Goal: Check status: Check status

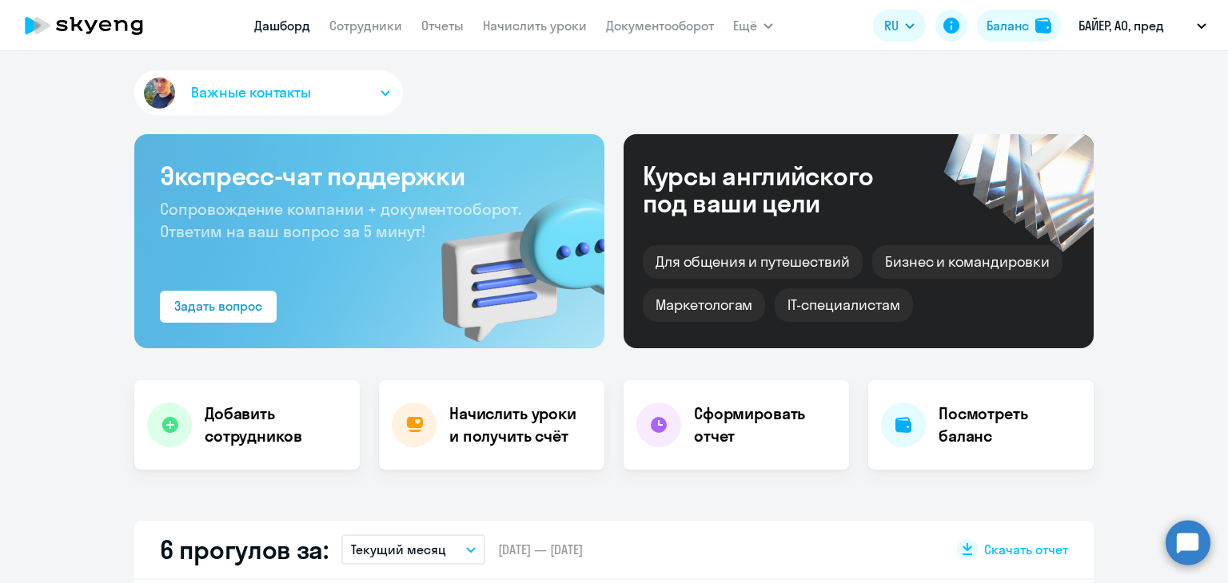
select select "30"
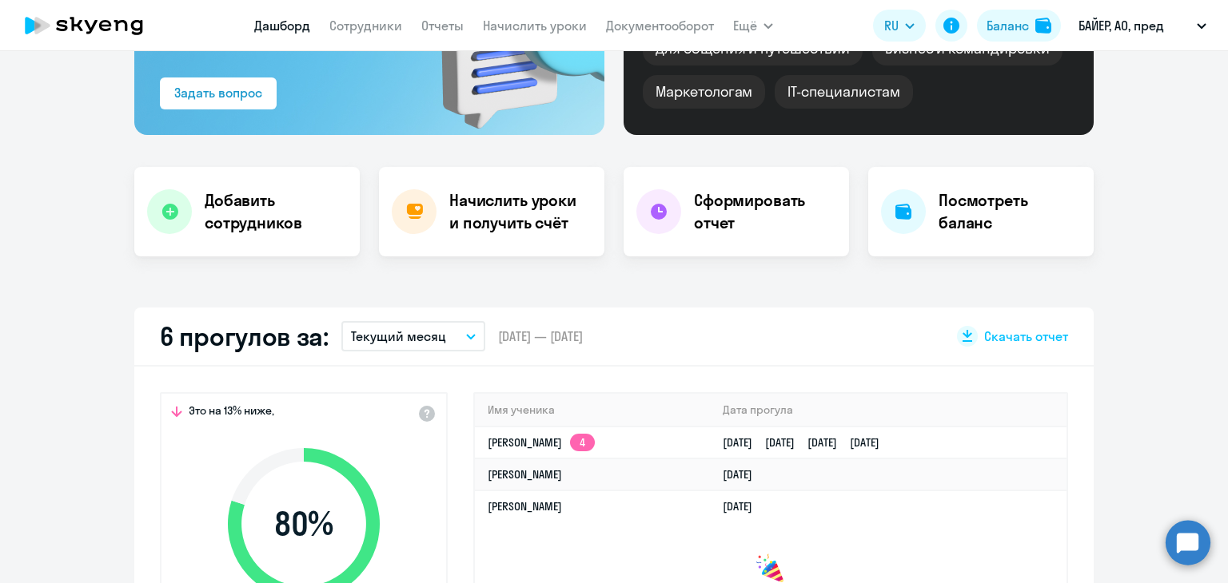
scroll to position [163, 0]
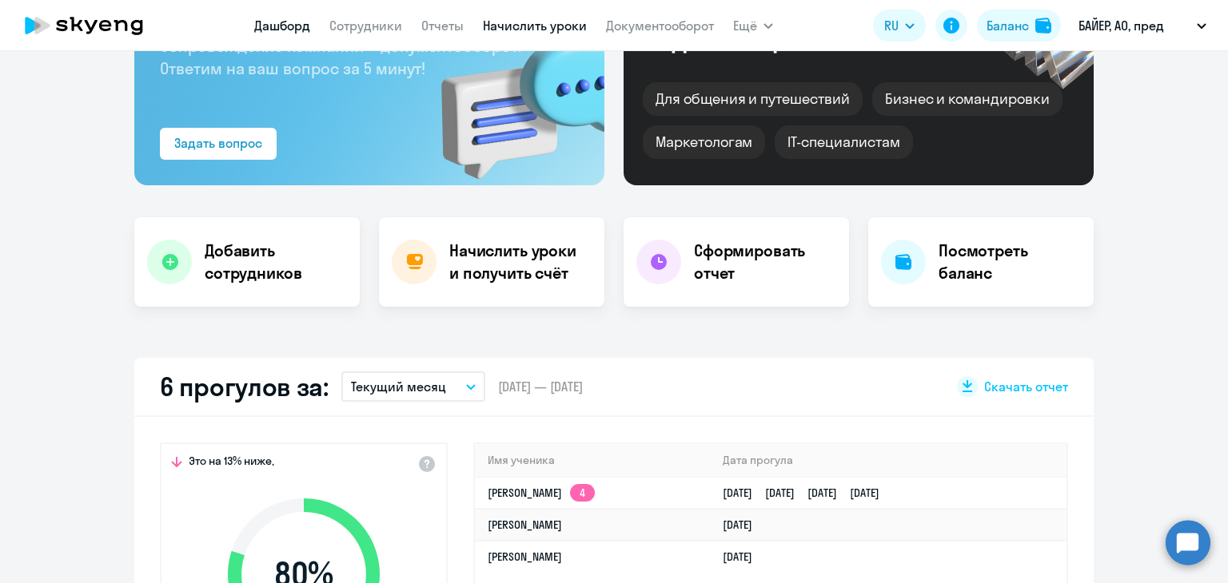
click at [531, 19] on link "Начислить уроки" at bounding box center [535, 26] width 104 height 16
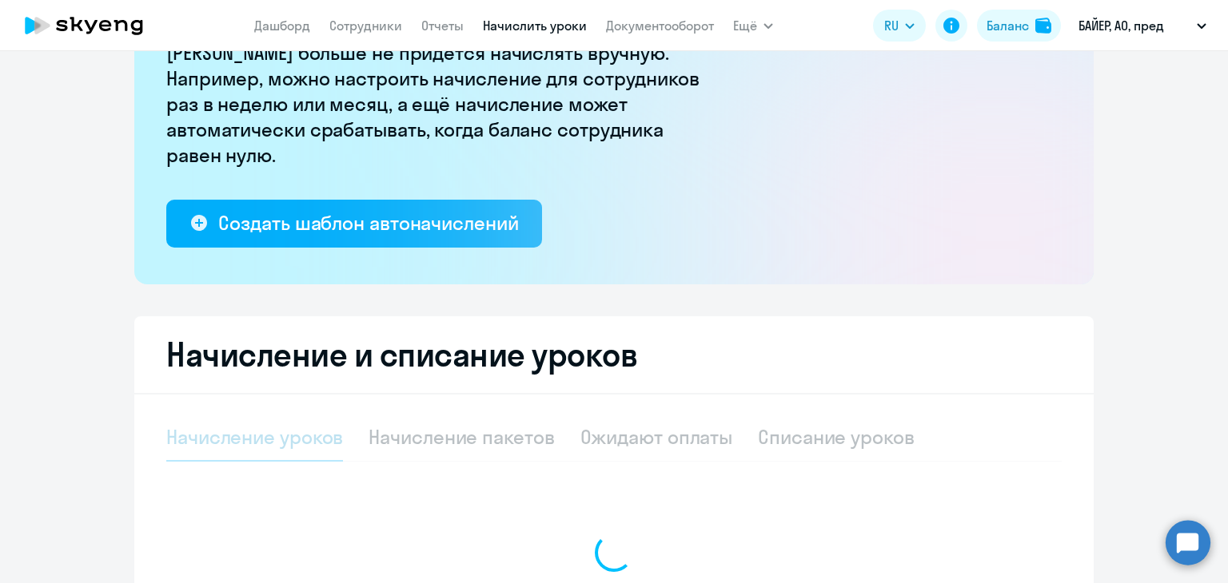
select select "10"
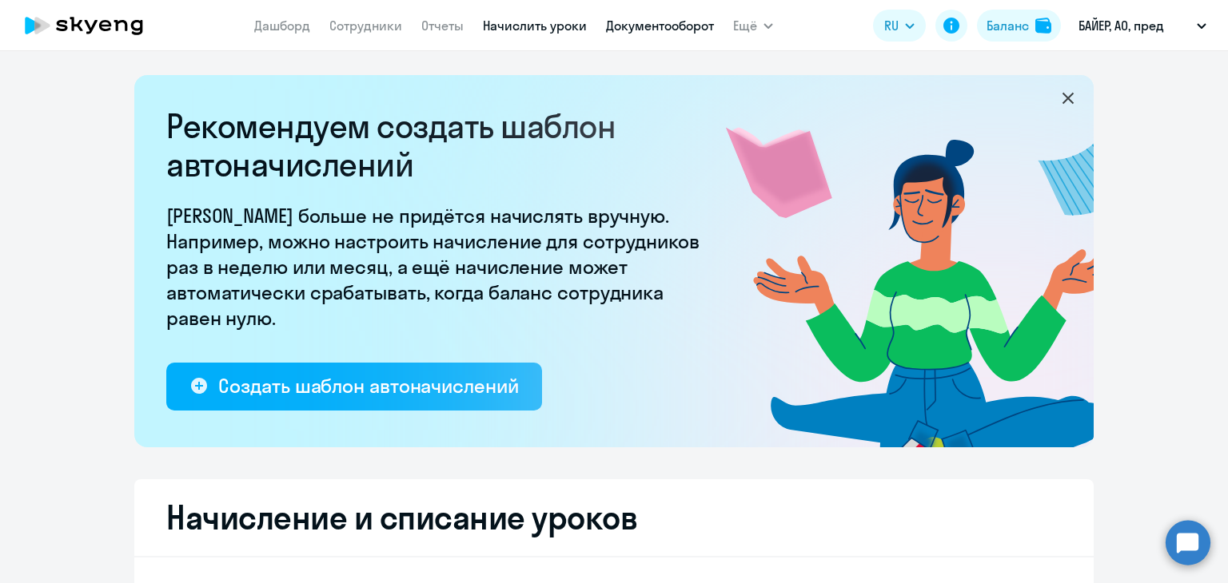
click at [626, 30] on link "Документооборот" at bounding box center [660, 26] width 108 height 16
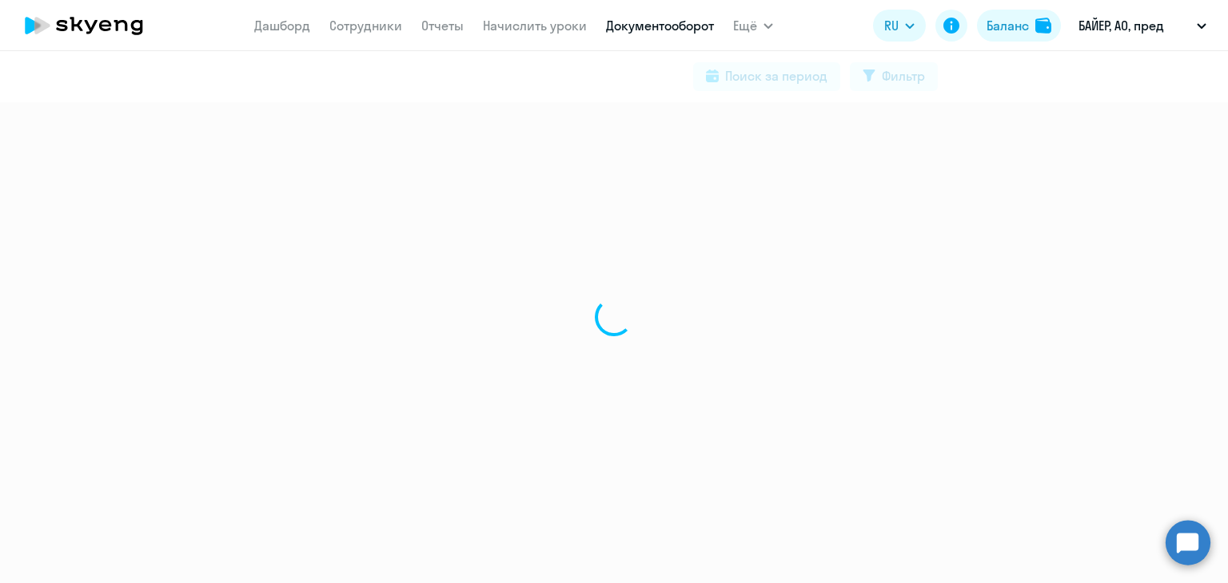
click at [550, 34] on app-menu-item-link "Начислить уроки" at bounding box center [535, 26] width 104 height 20
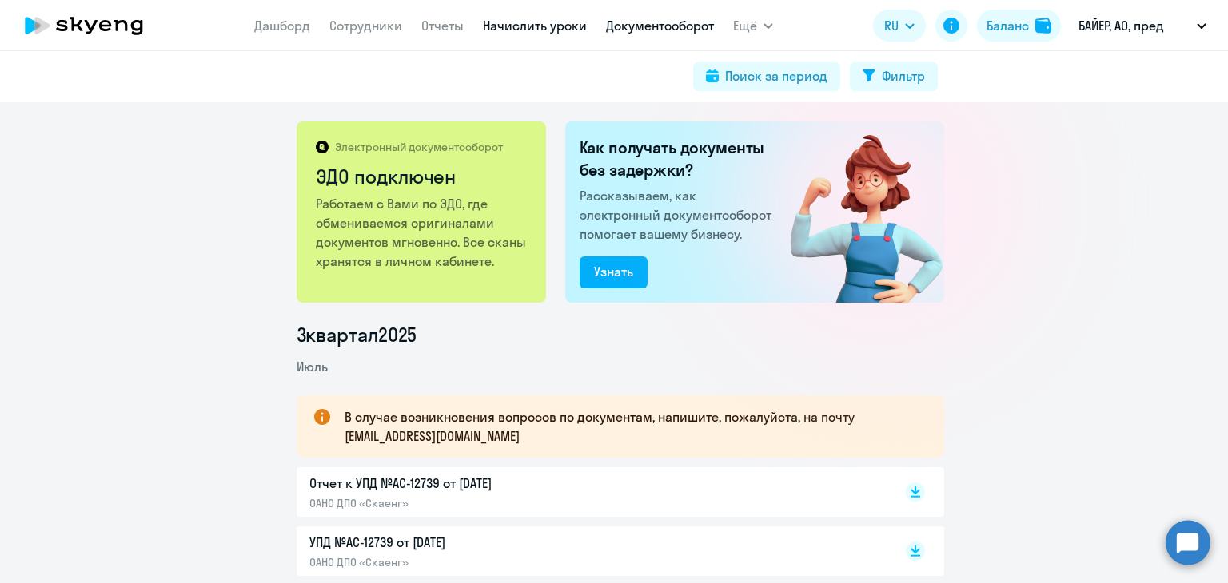
click at [536, 23] on link "Начислить уроки" at bounding box center [535, 26] width 104 height 16
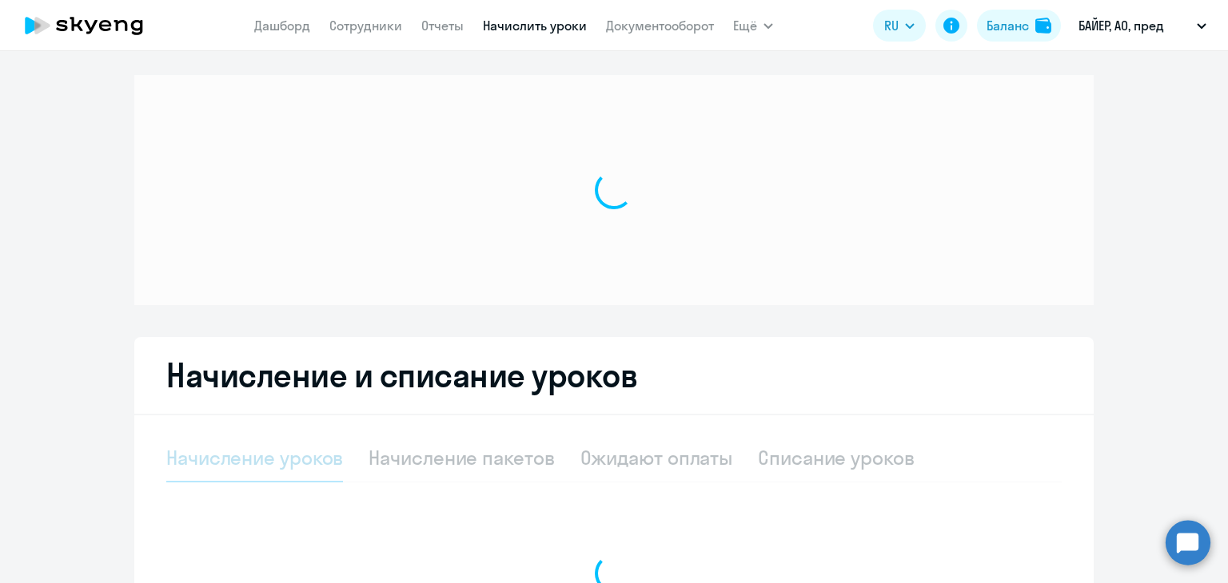
select select "10"
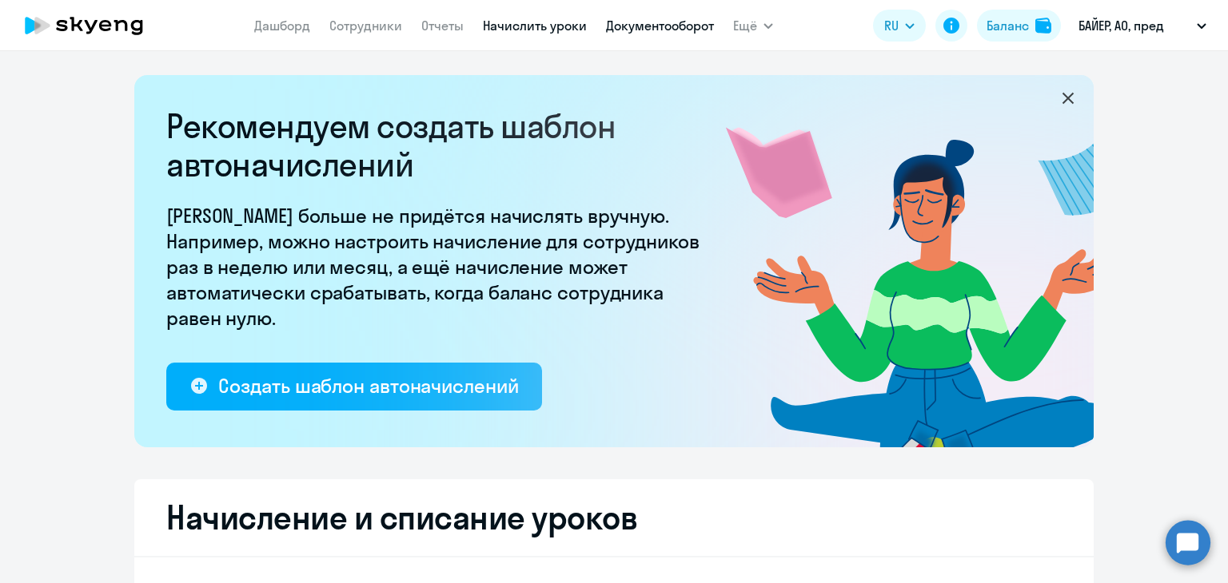
click at [631, 23] on link "Документооборот" at bounding box center [660, 26] width 108 height 16
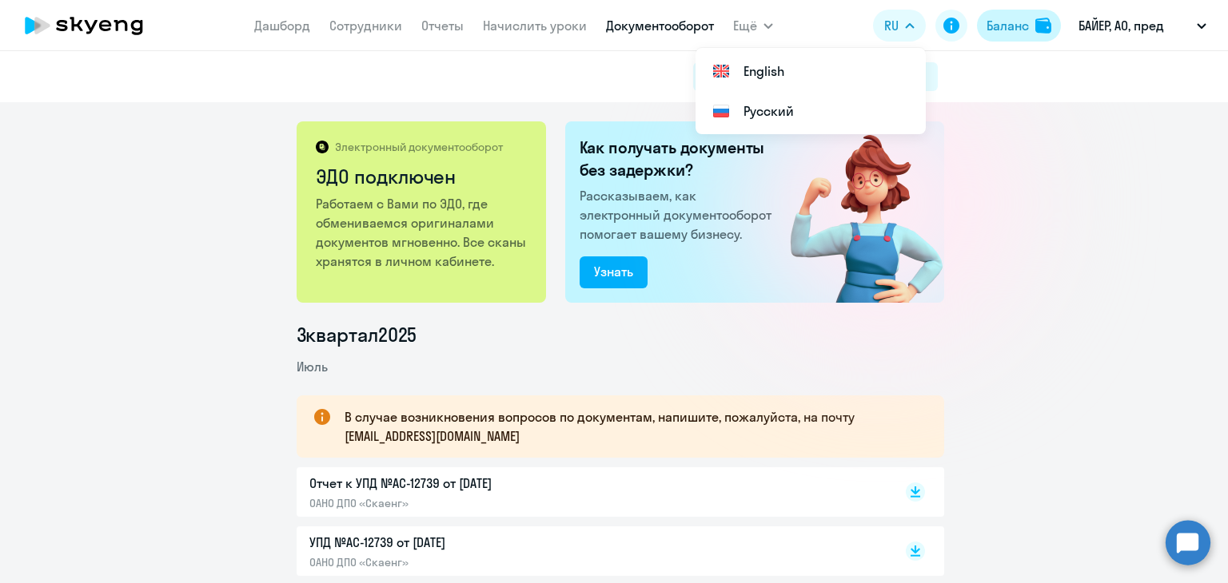
click at [1006, 21] on div "Баланс" at bounding box center [1007, 25] width 42 height 19
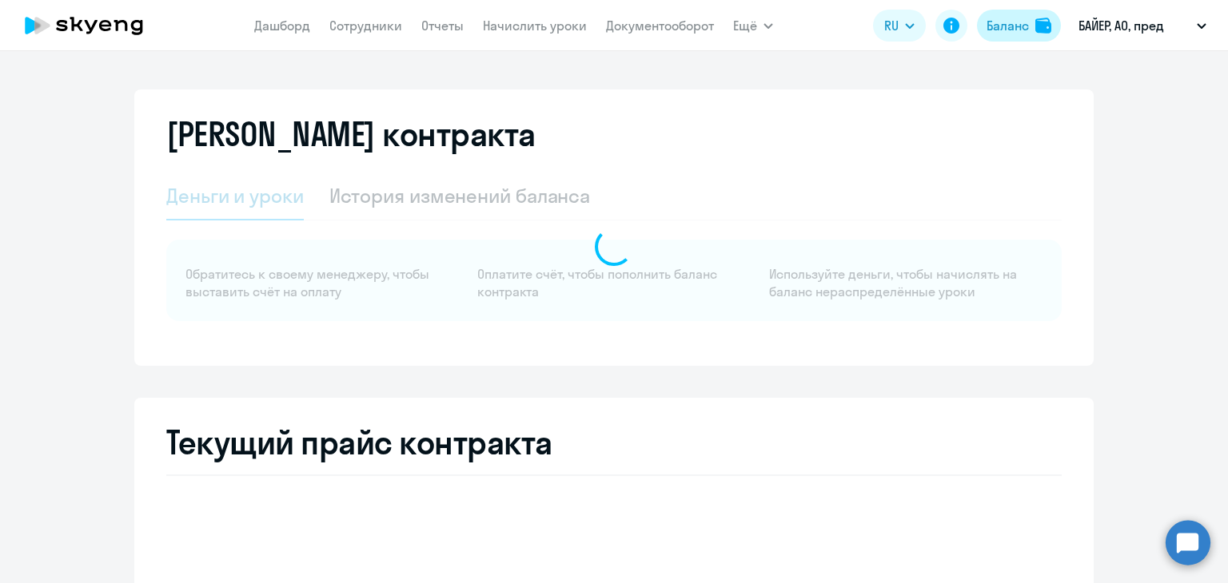
click at [1006, 21] on div "Баланс" at bounding box center [1007, 25] width 42 height 19
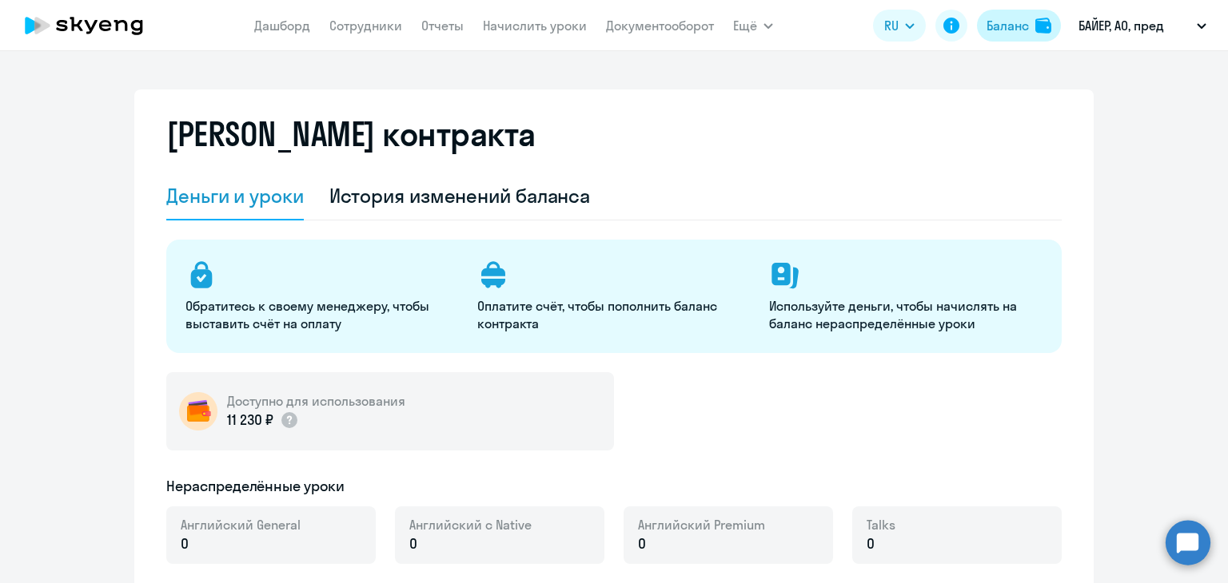
select select "english_adult_not_native_speaker"
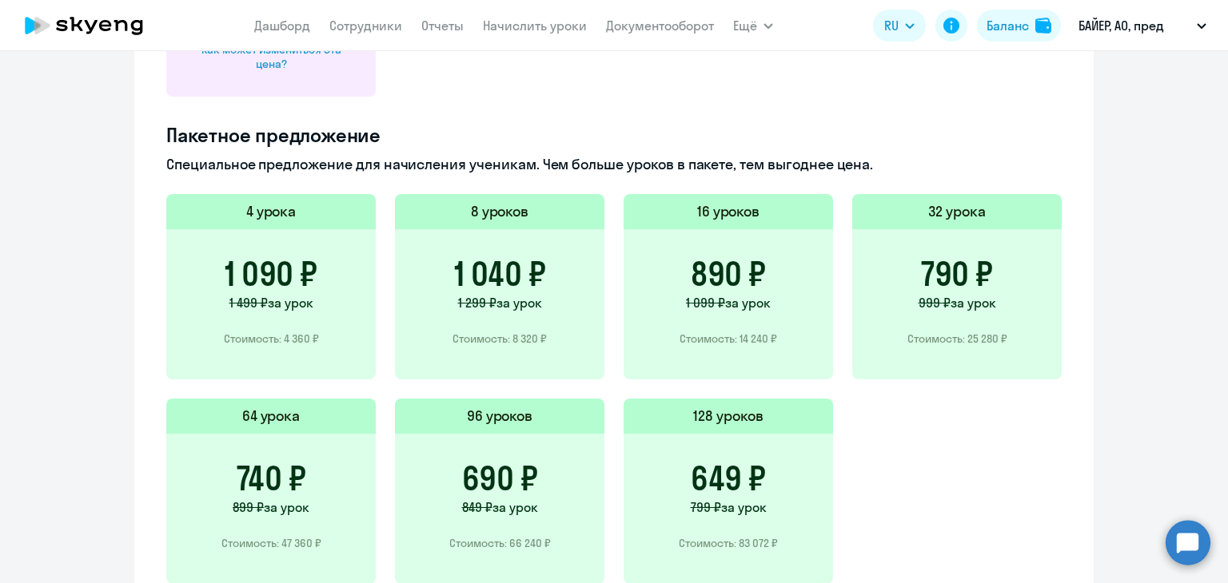
scroll to position [1042, 0]
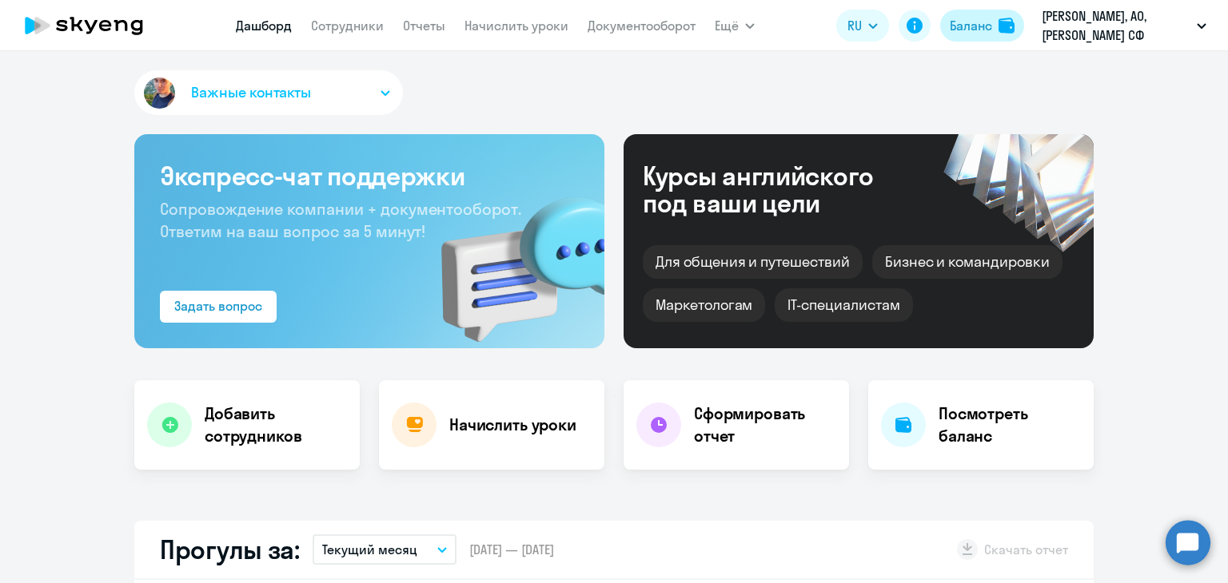
click at [1002, 11] on button "Баланс" at bounding box center [982, 26] width 84 height 32
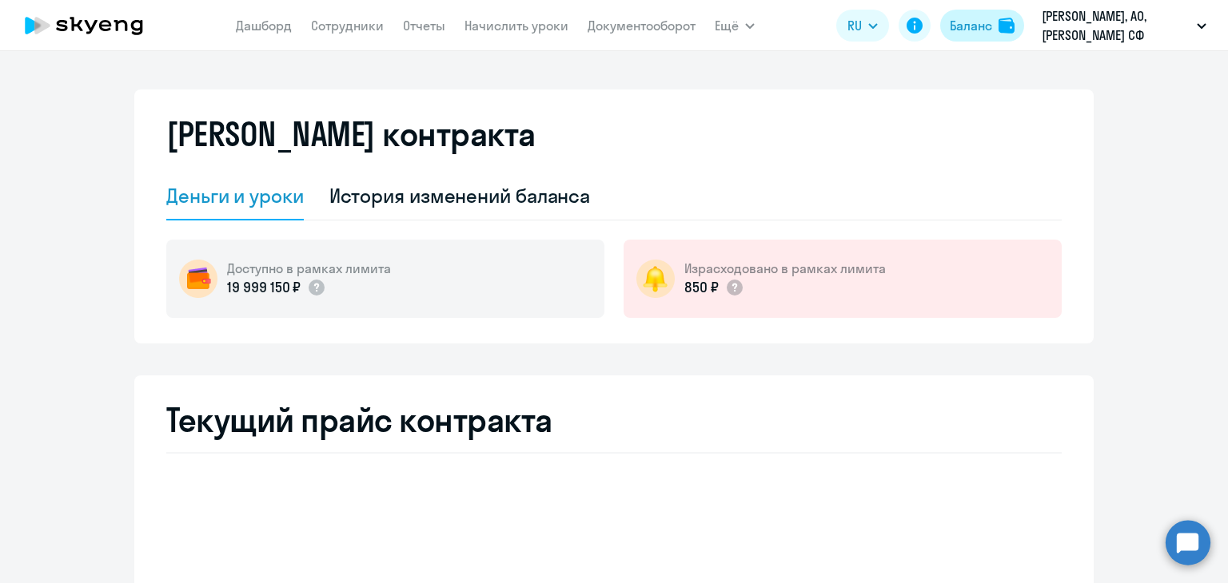
select select "english_adult_not_native_speaker"
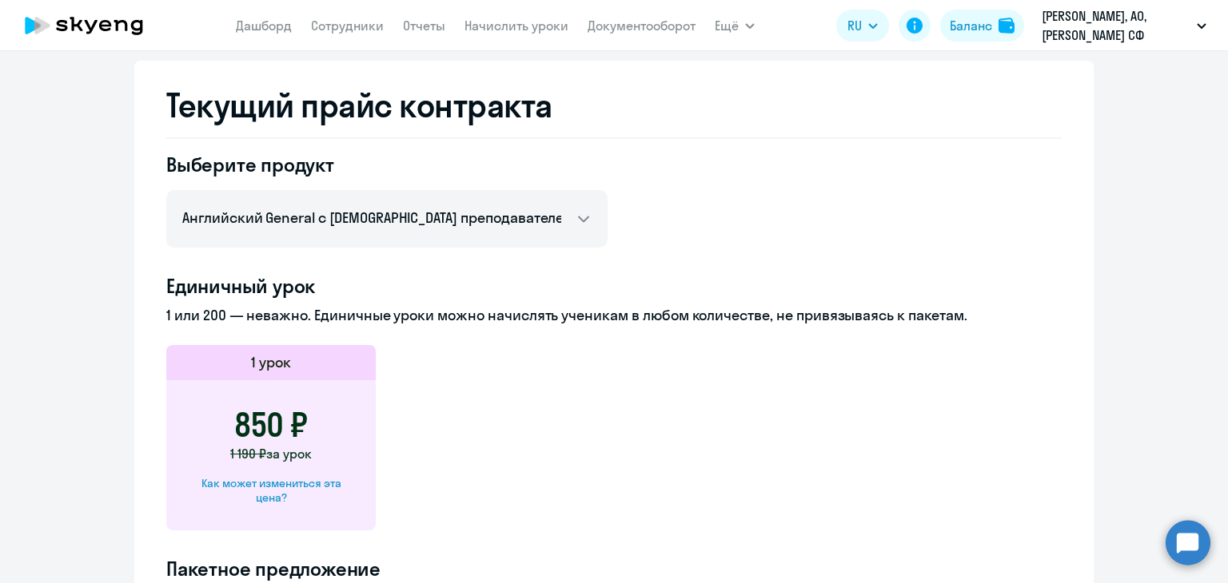
scroll to position [342, 0]
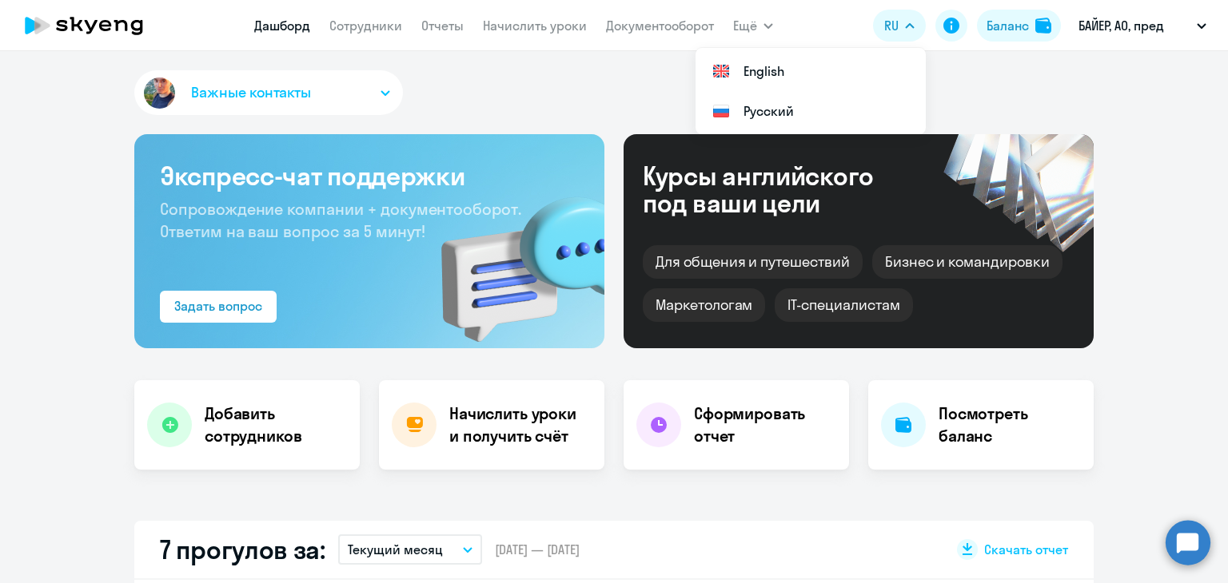
click at [993, 22] on div "Баланс" at bounding box center [1007, 25] width 42 height 19
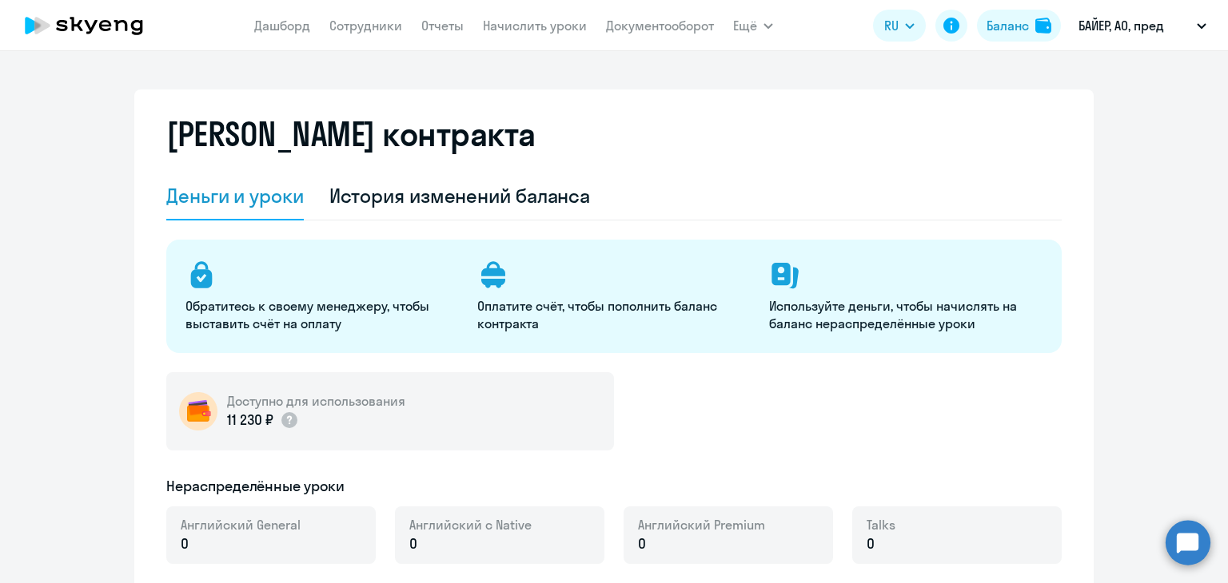
select select "english_adult_not_native_speaker"
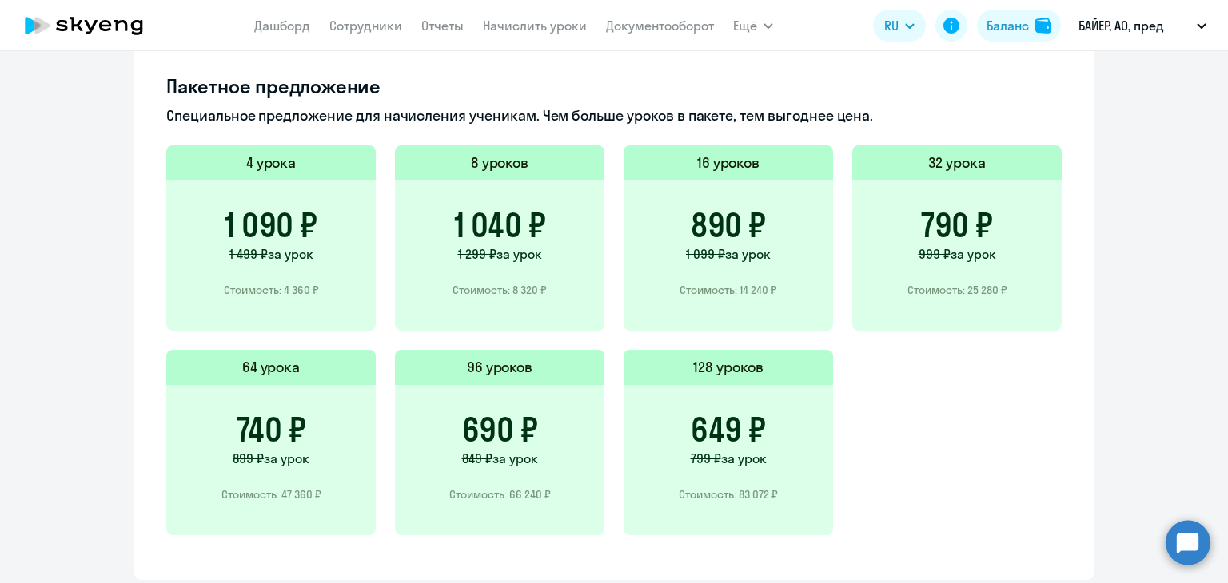
scroll to position [1087, 0]
